Goal: Use online tool/utility: Utilize a website feature to perform a specific function

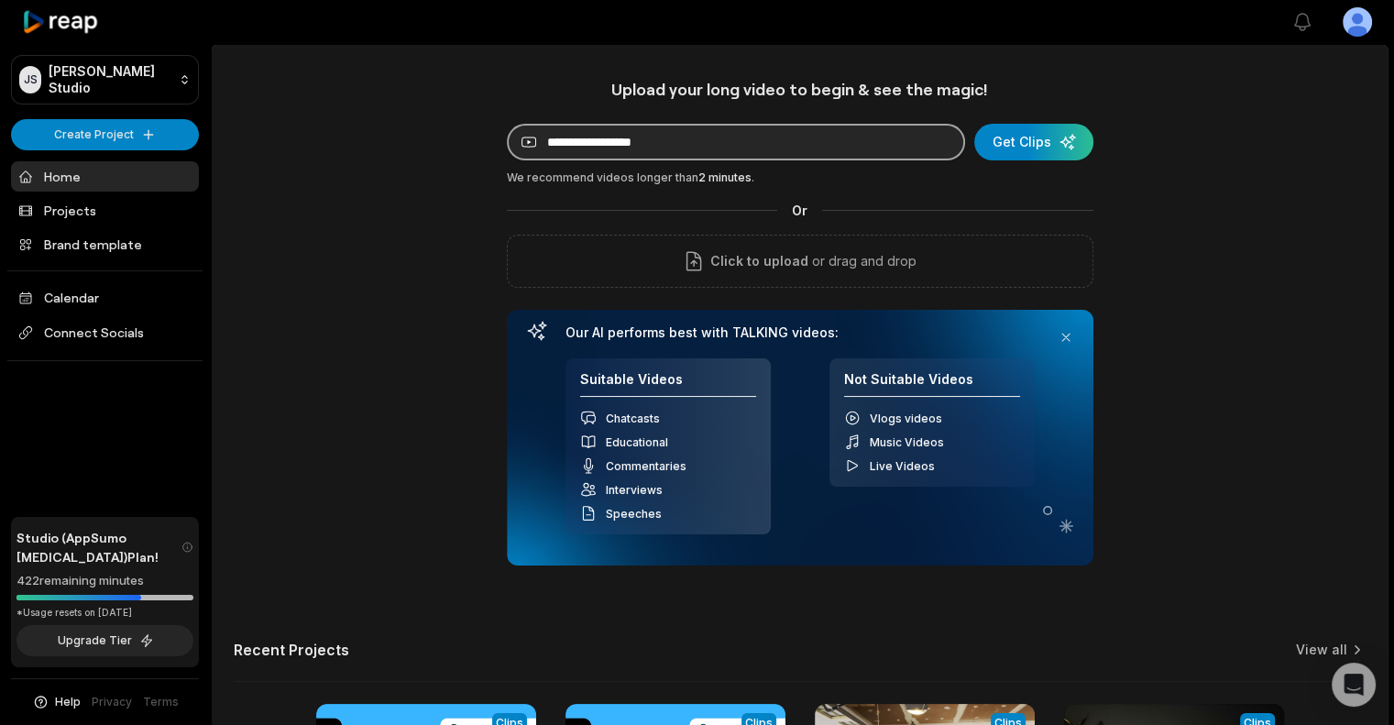
click at [718, 133] on input at bounding box center [736, 142] width 458 height 37
paste input "**********"
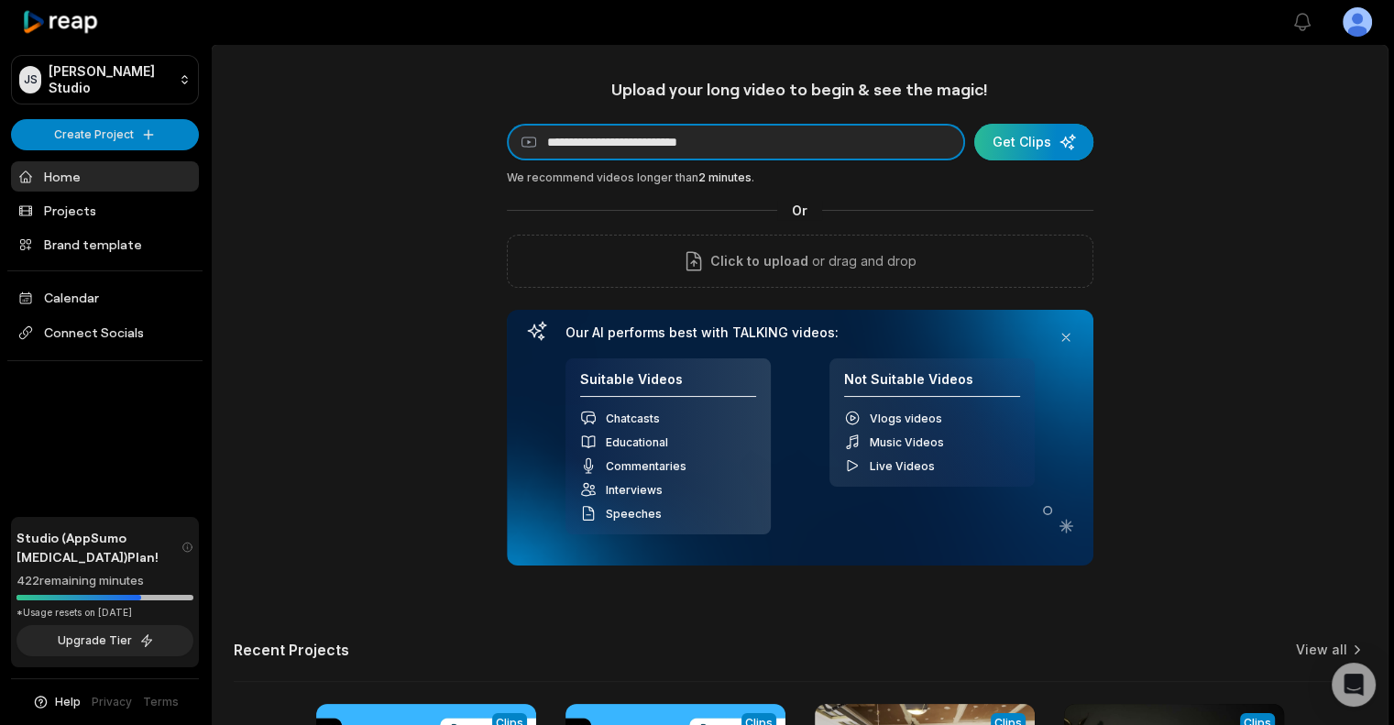
type input "**********"
click at [1052, 138] on div "submit" at bounding box center [1033, 142] width 119 height 37
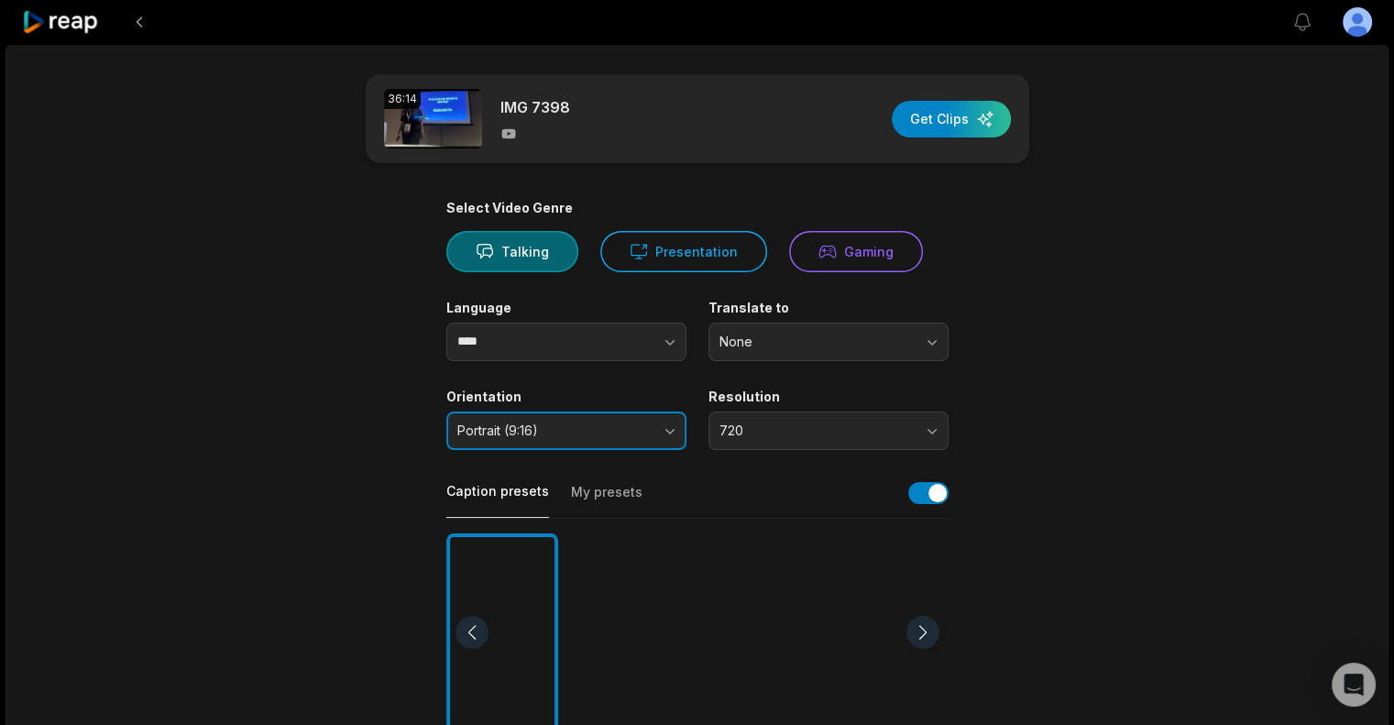
click at [593, 436] on span "Portrait (9:16)" at bounding box center [553, 430] width 192 height 16
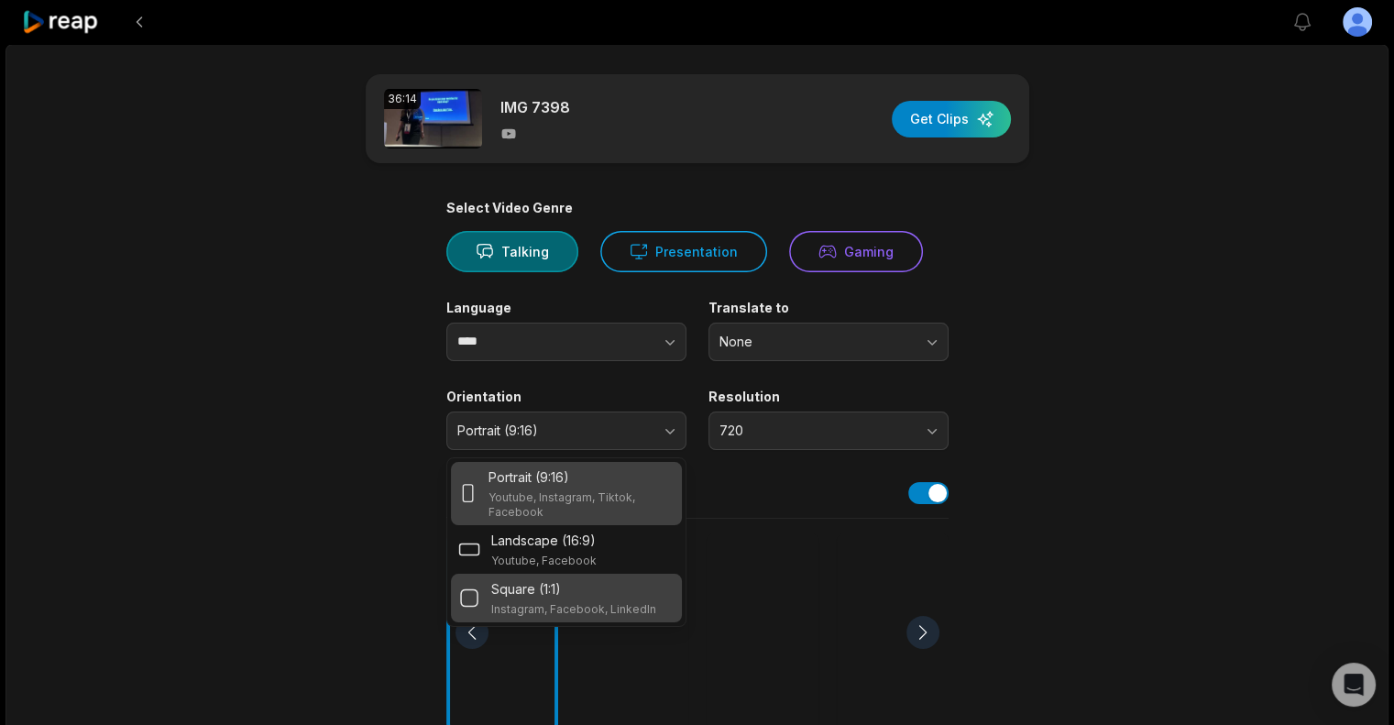
click at [618, 589] on div "Square (1:1)" at bounding box center [573, 588] width 165 height 19
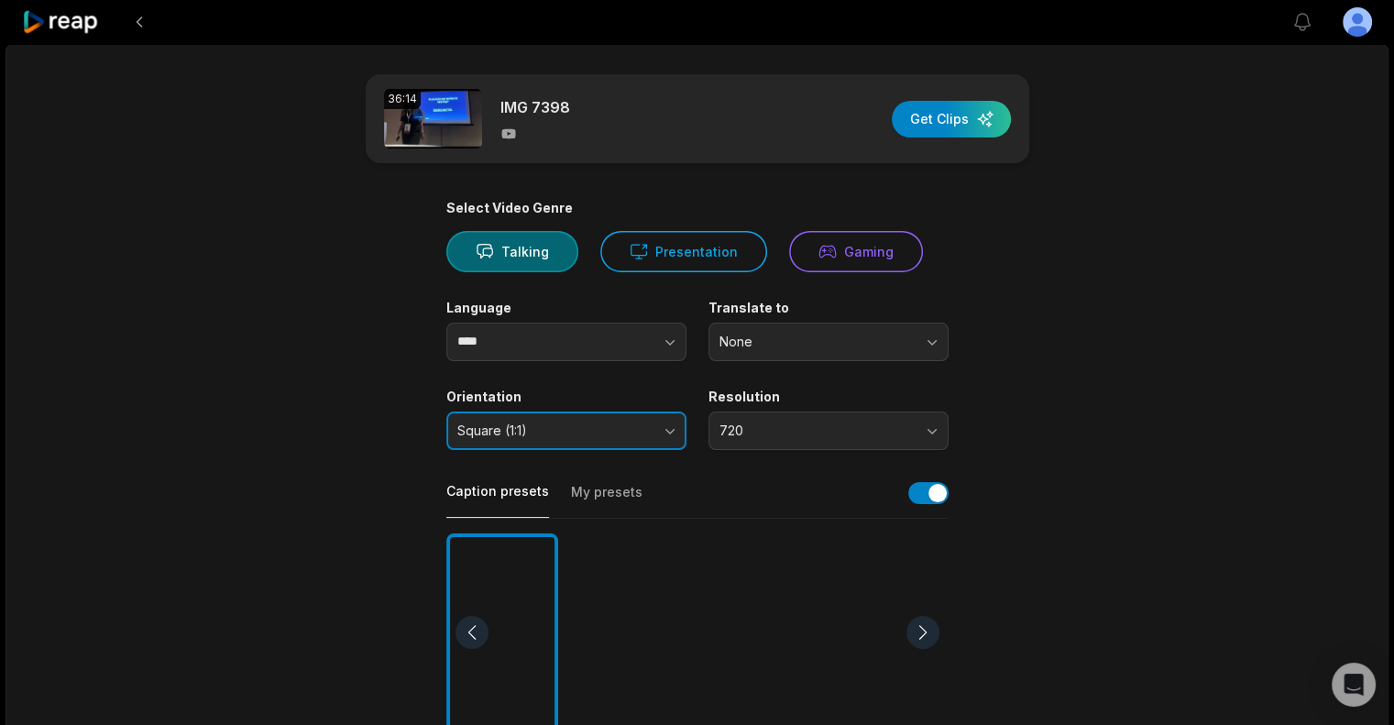
click at [600, 441] on button "Square (1:1)" at bounding box center [566, 430] width 240 height 38
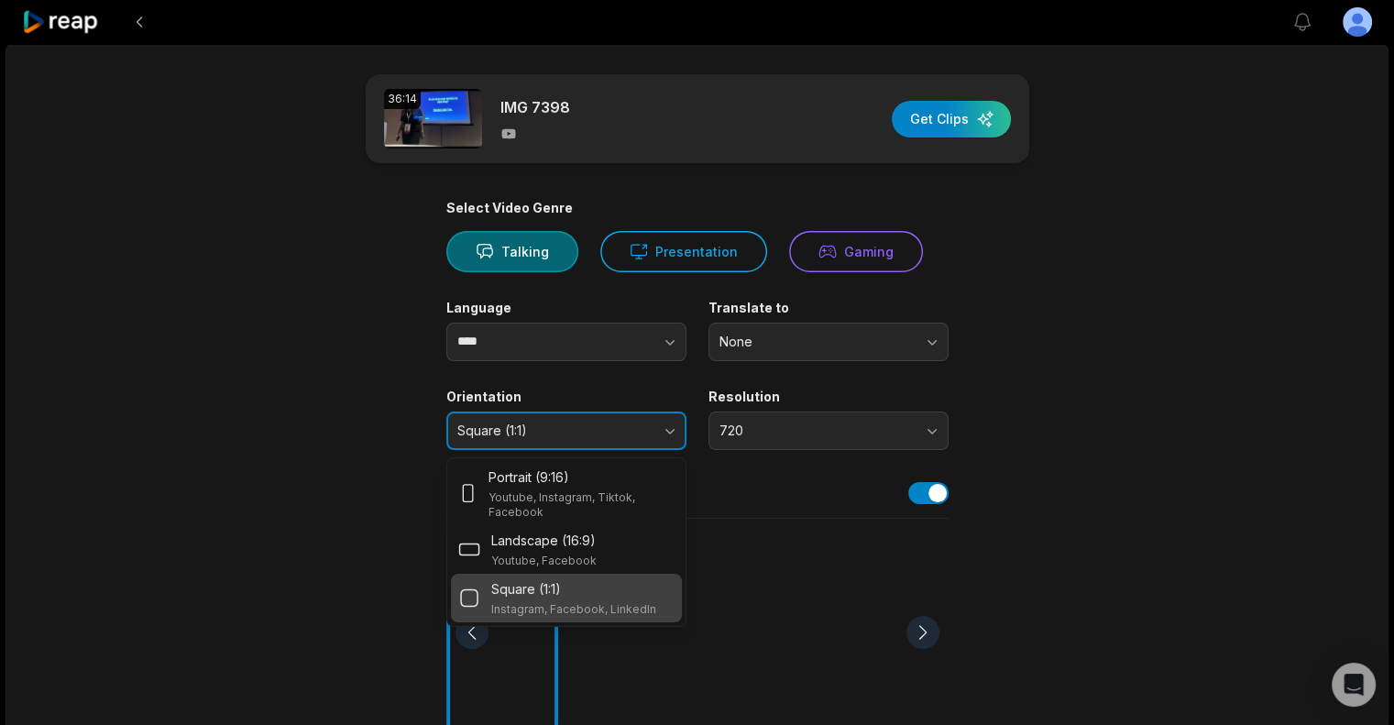
click at [594, 439] on button "Square (1:1)" at bounding box center [566, 430] width 240 height 38
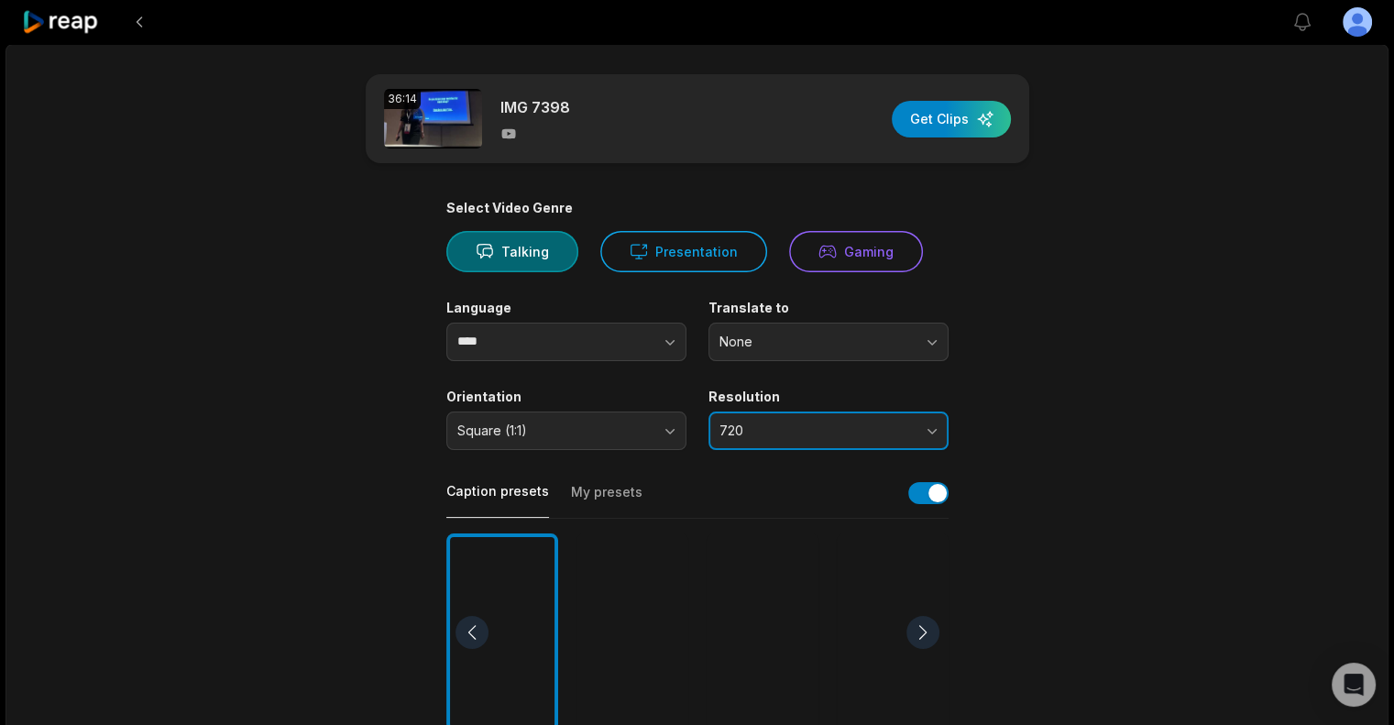
click at [883, 411] on button "720" at bounding box center [828, 430] width 240 height 38
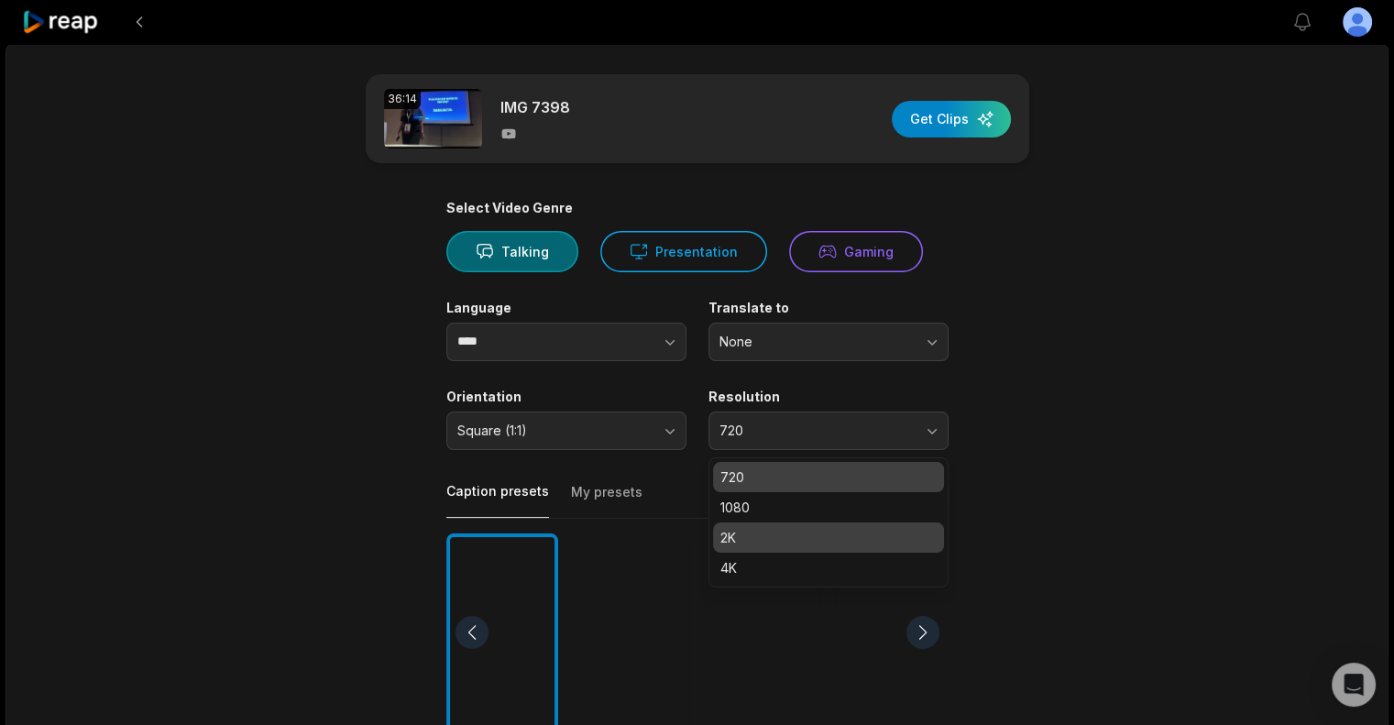
click at [825, 532] on p "2K" at bounding box center [828, 537] width 216 height 19
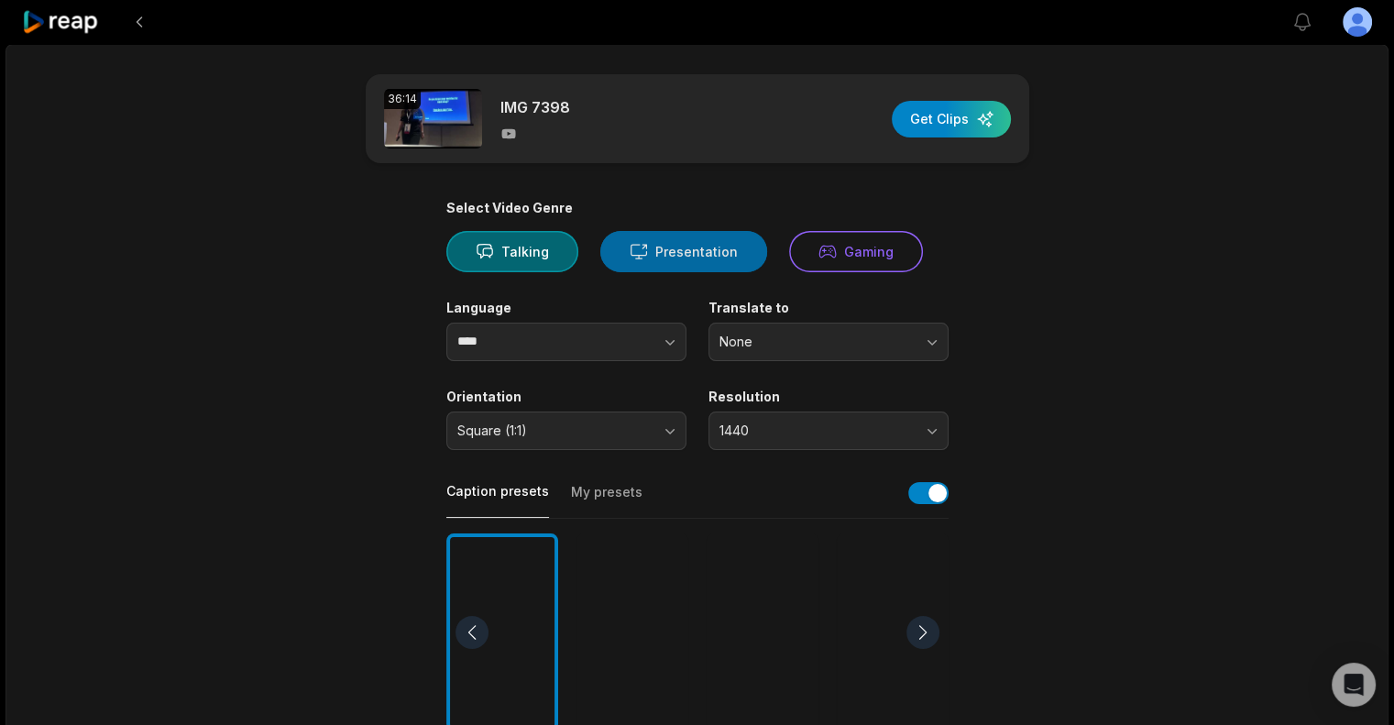
click at [697, 249] on button "Presentation" at bounding box center [683, 251] width 167 height 41
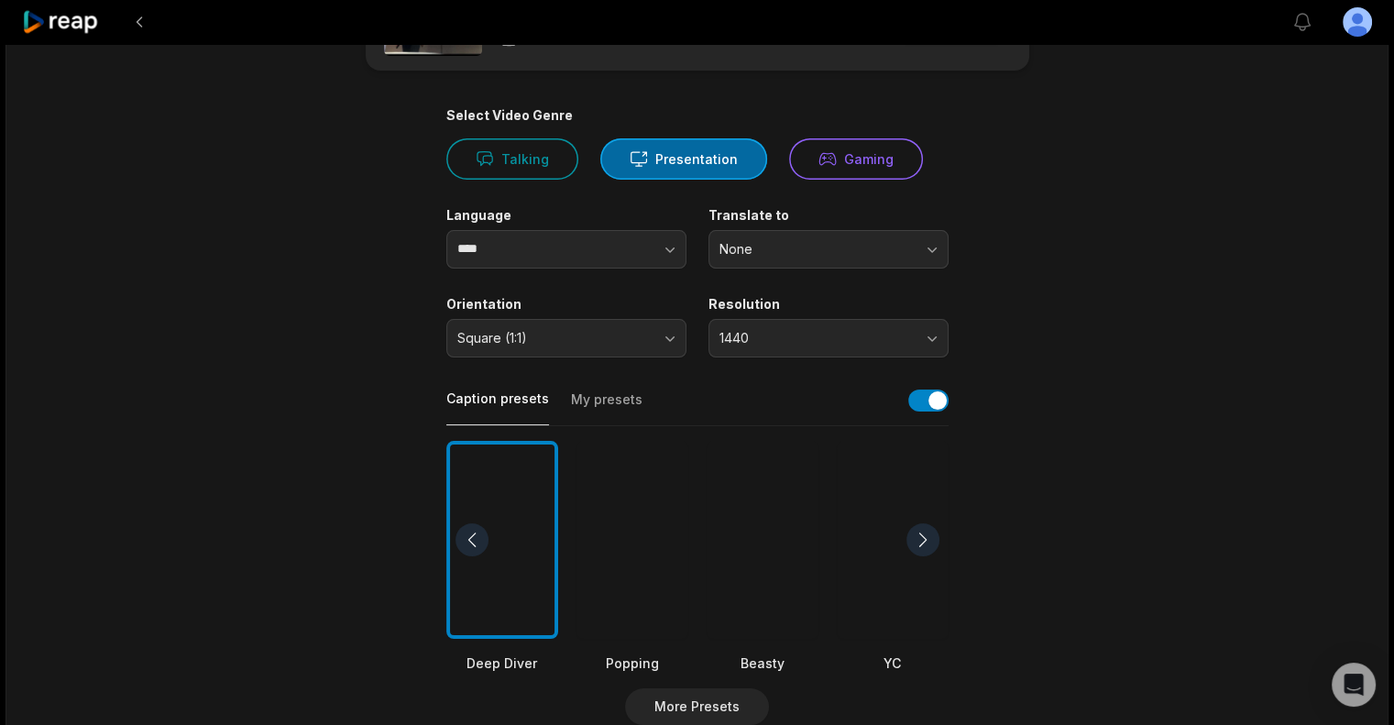
scroll to position [183, 0]
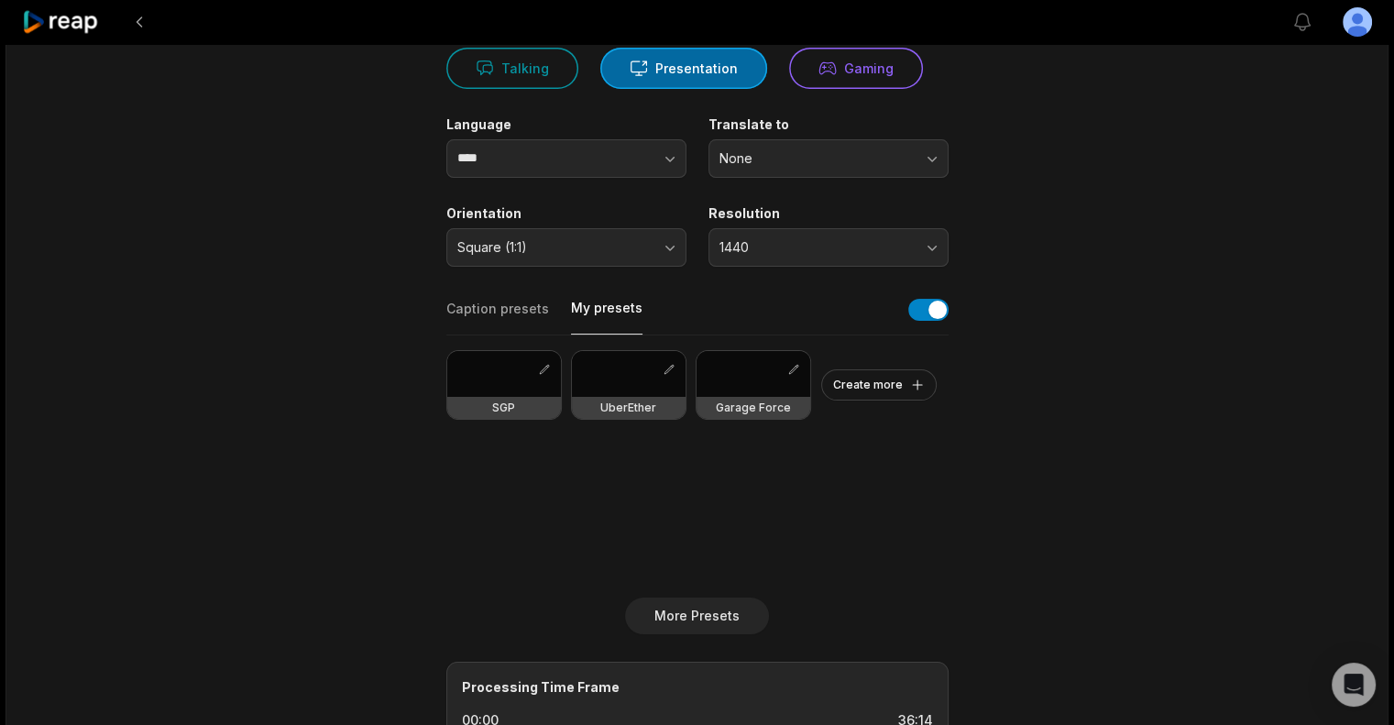
click at [623, 305] on button "My presets" at bounding box center [606, 317] width 71 height 36
click at [483, 384] on div at bounding box center [504, 374] width 114 height 46
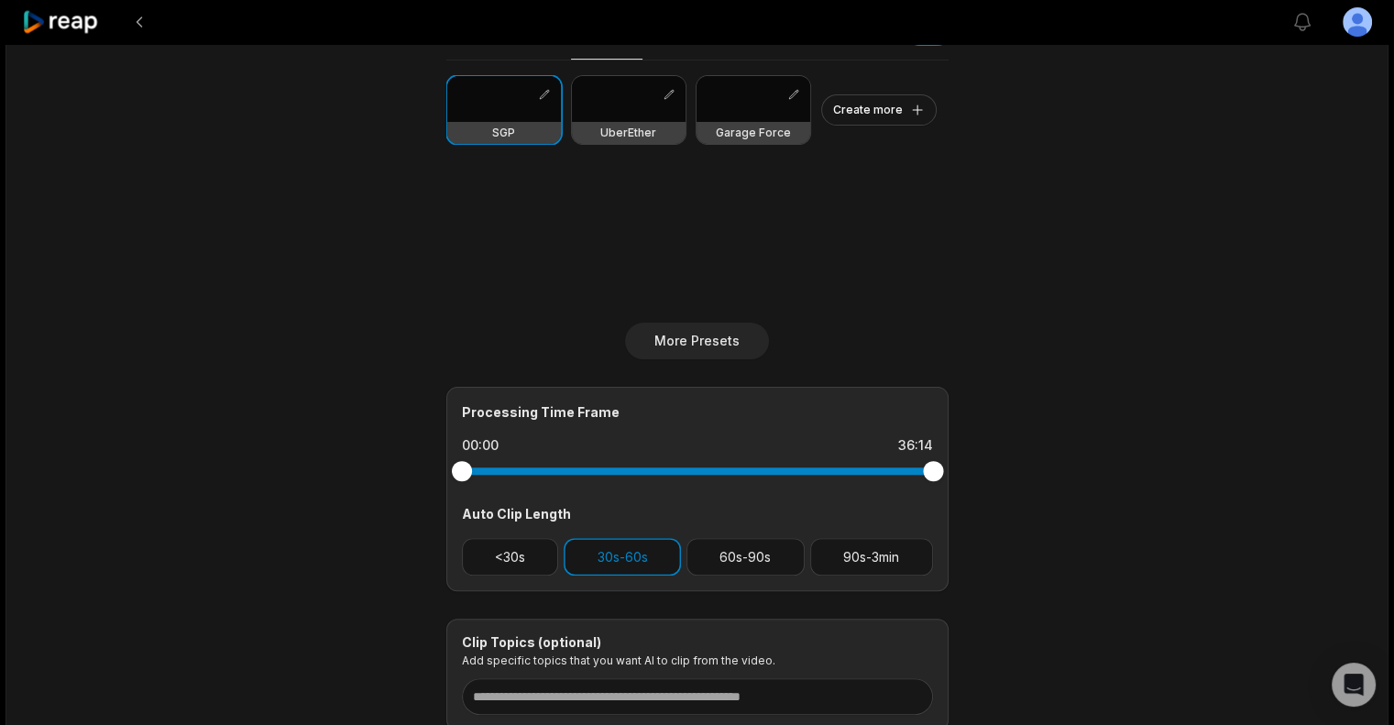
scroll to position [594, 0]
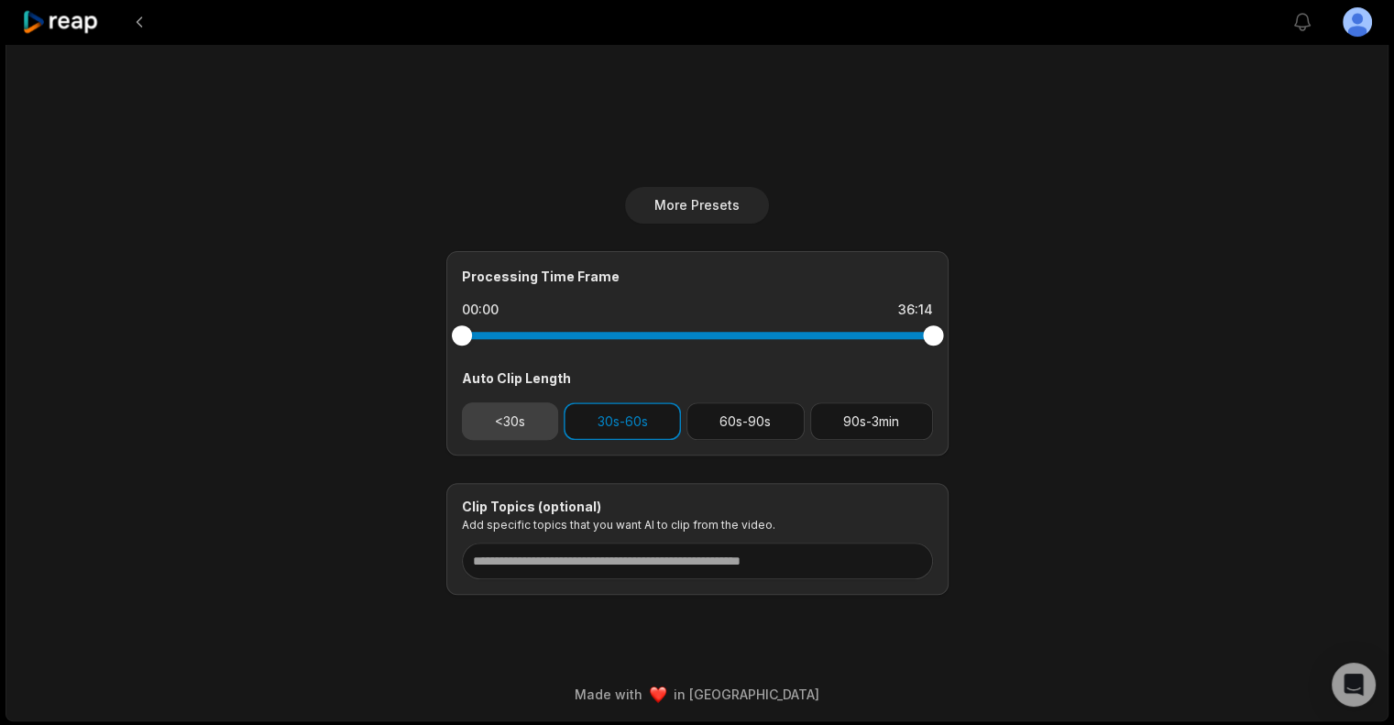
click at [506, 433] on button "<30s" at bounding box center [510, 421] width 97 height 38
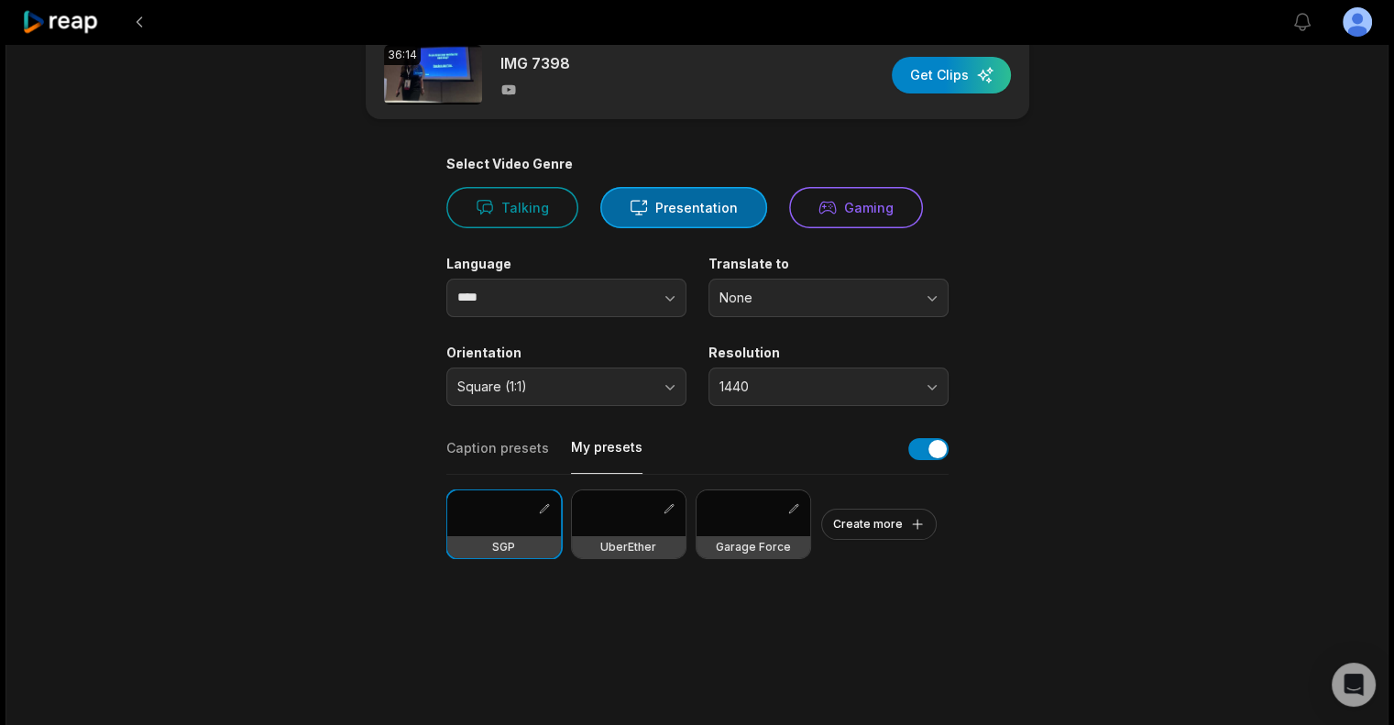
scroll to position [0, 0]
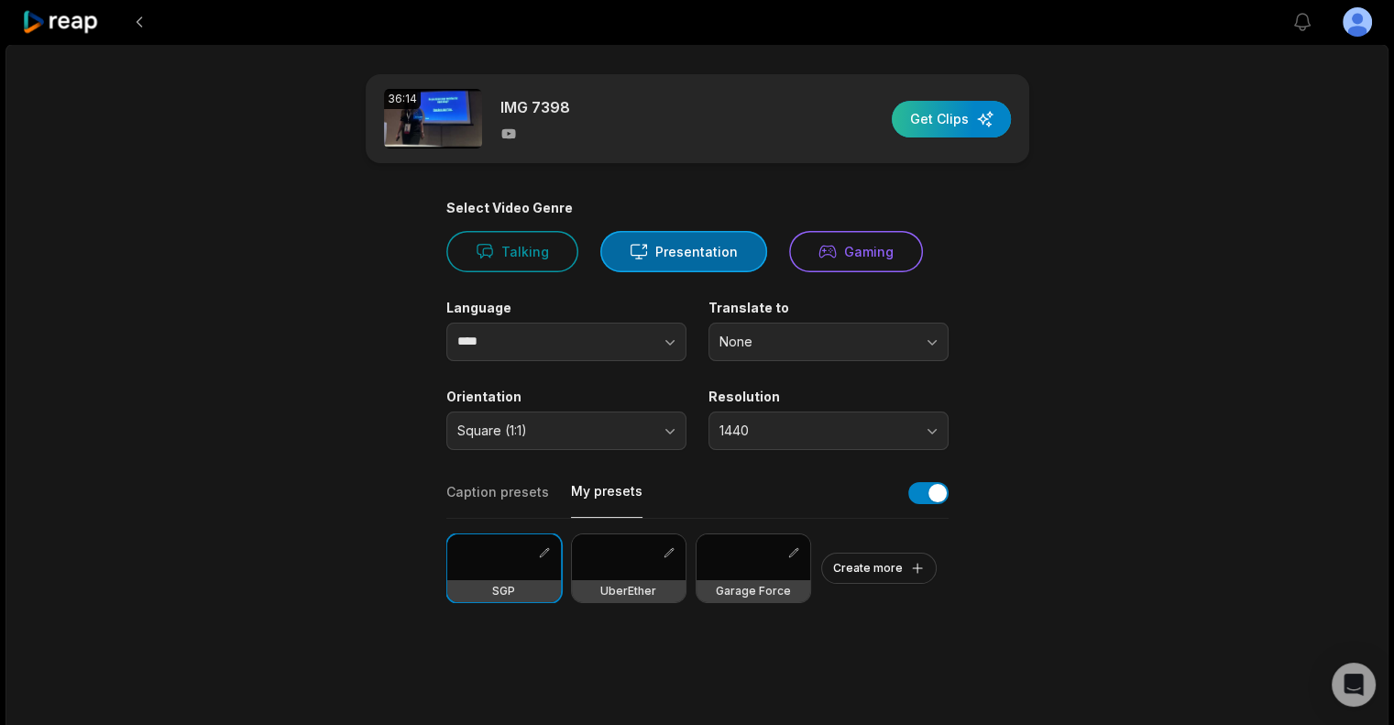
click at [973, 107] on div "button" at bounding box center [951, 119] width 119 height 37
